Goal: Task Accomplishment & Management: Complete application form

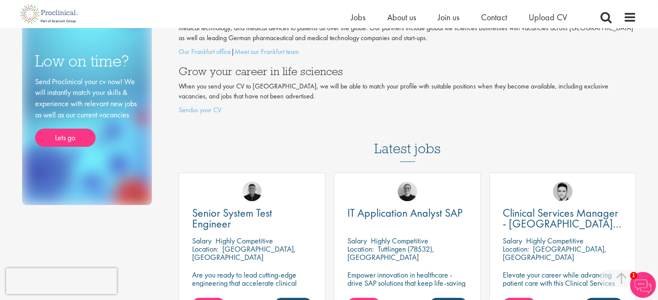
scroll to position [201, 0]
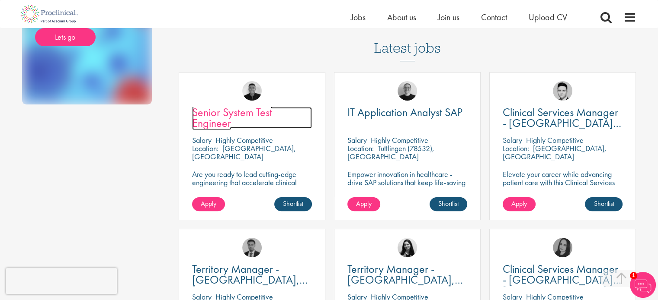
click at [244, 110] on span "Senior System Test Engineer" at bounding box center [232, 118] width 80 height 26
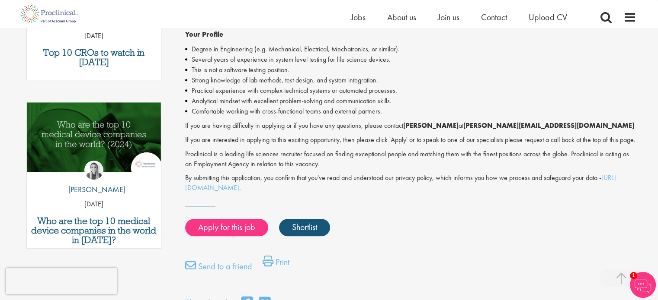
scroll to position [376, 0]
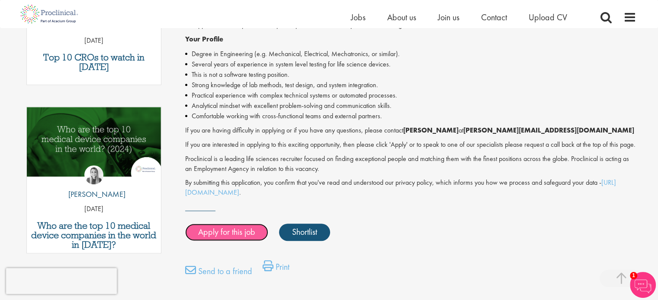
click at [235, 241] on link "Apply for this job" at bounding box center [226, 232] width 83 height 17
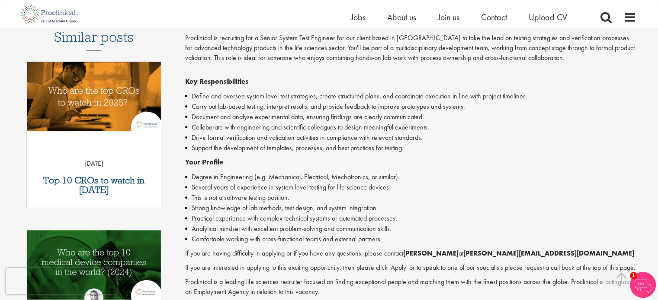
scroll to position [303, 0]
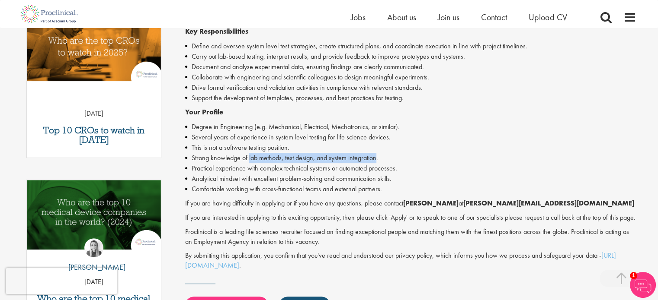
drag, startPoint x: 249, startPoint y: 160, endPoint x: 376, endPoint y: 157, distance: 126.7
click at [376, 157] on li "Strong knowledge of lab methods, test design, and system integration." at bounding box center [410, 158] width 451 height 10
copy li "lab methods, test design, and system integration"
click at [297, 184] on li "Comfortable working with cross-functional teams and external partners." at bounding box center [410, 189] width 451 height 10
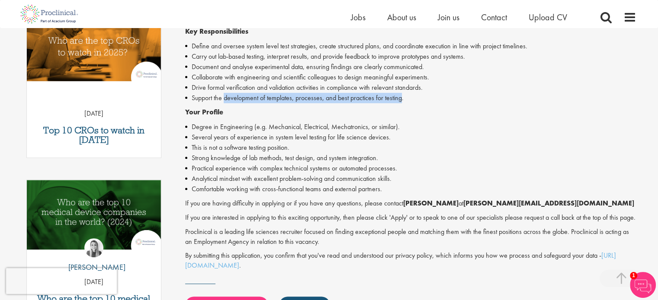
drag, startPoint x: 225, startPoint y: 100, endPoint x: 400, endPoint y: 99, distance: 175.5
click at [400, 99] on li "Support the development of templates, processes, and best practices for testing." at bounding box center [410, 98] width 451 height 10
copy li "development of templates, processes, and best practices for testing"
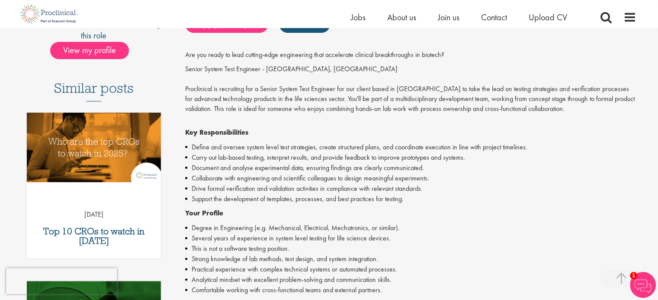
drag, startPoint x: 242, startPoint y: 190, endPoint x: 230, endPoint y: 190, distance: 12.5
click at [241, 190] on li "Drive formal verification and validation activities in compliance with relevant…" at bounding box center [410, 189] width 451 height 10
drag, startPoint x: 227, startPoint y: 189, endPoint x: 320, endPoint y: 185, distance: 93.9
click at [320, 185] on li "Drive formal verification and validation activities in compliance with relevant…" at bounding box center [410, 189] width 451 height 10
copy li "verification and validation activities"
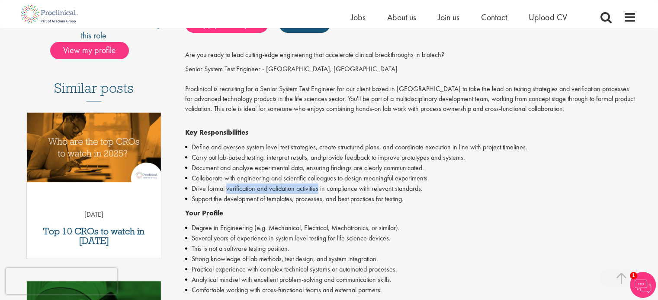
click at [290, 185] on li "Drive formal verification and validation activities in compliance with relevant…" at bounding box center [410, 189] width 451 height 10
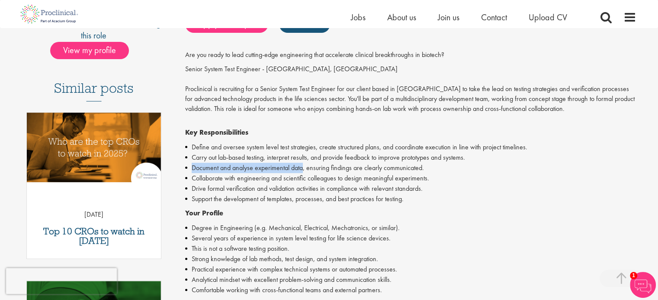
drag, startPoint x: 193, startPoint y: 170, endPoint x: 302, endPoint y: 170, distance: 109.4
click at [302, 170] on li "Document and analyse experimental data, ensuring findings are clearly communica…" at bounding box center [410, 168] width 451 height 10
copy li "Document and analyse experimental data"
click at [329, 191] on li "Drive formal verification and validation activities in compliance with relevant…" at bounding box center [410, 189] width 451 height 10
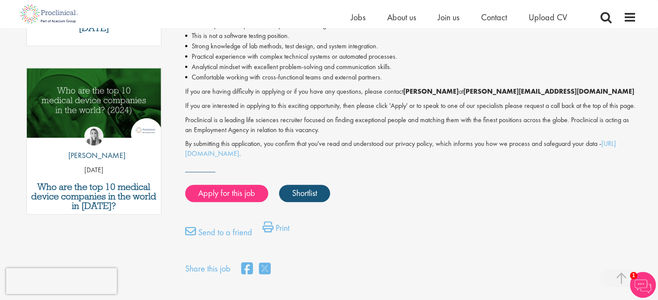
scroll to position [504, 0]
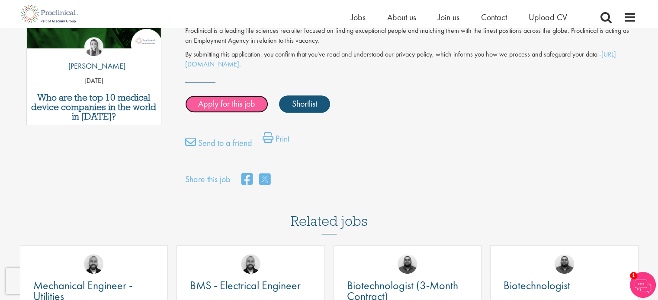
click at [224, 113] on link "Apply for this job" at bounding box center [226, 104] width 83 height 17
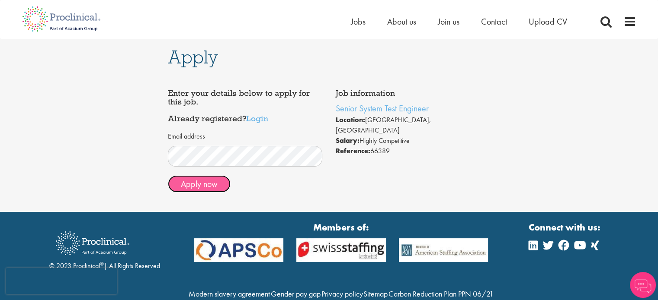
click at [201, 186] on button "Apply now" at bounding box center [199, 184] width 63 height 17
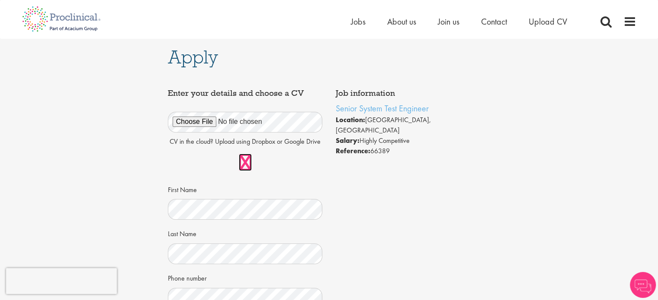
click at [244, 162] on link at bounding box center [245, 162] width 13 height 17
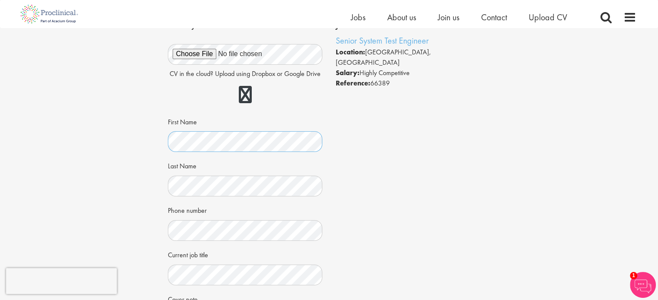
scroll to position [157, 0]
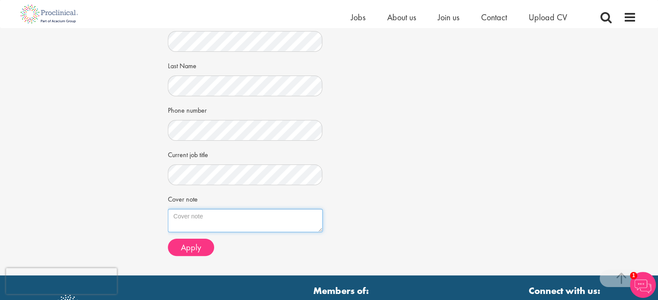
click at [189, 217] on textarea "Cover note" at bounding box center [245, 220] width 155 height 23
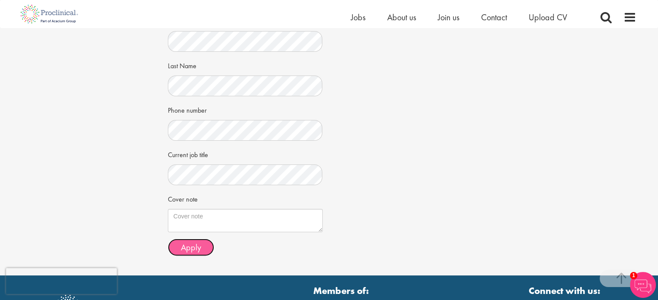
click at [196, 243] on span "Apply" at bounding box center [191, 247] width 20 height 11
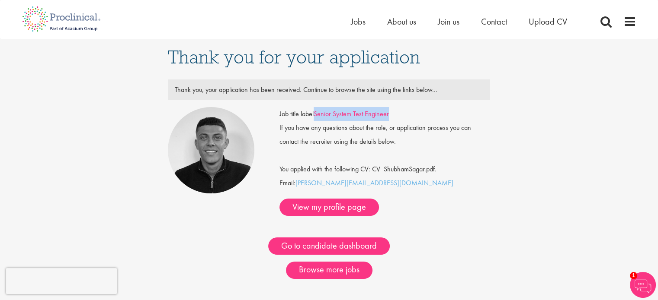
drag, startPoint x: 401, startPoint y: 113, endPoint x: 317, endPoint y: 117, distance: 84.0
click at [317, 117] on div "Job title label Senior System Test Engineer" at bounding box center [385, 114] width 224 height 14
copy link "Senior System Test Engineer"
click at [546, 144] on div "Thank you for your application Thank you, your application has been received. C…" at bounding box center [329, 172] width 671 height 266
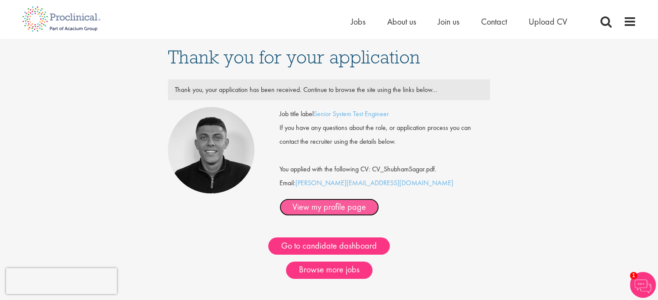
click at [379, 199] on link "View my profile page" at bounding box center [328, 207] width 99 height 17
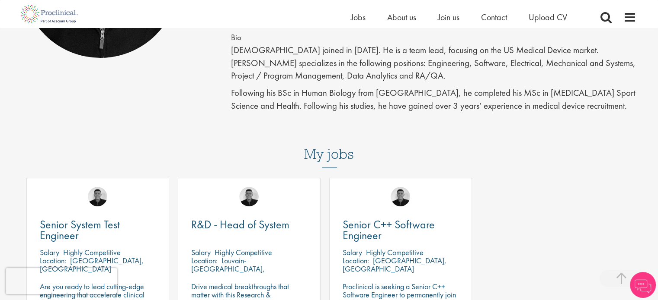
scroll to position [303, 0]
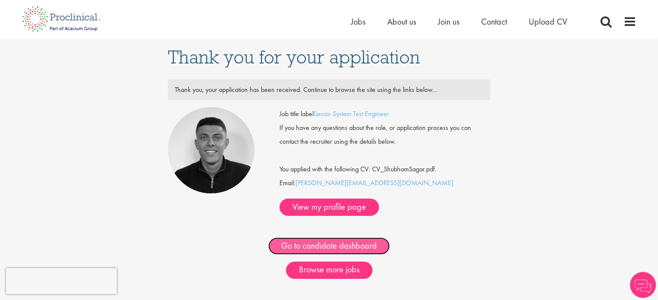
click at [369, 238] on link "Go to candidate dashboard" at bounding box center [328, 246] width 121 height 17
